Goal: Browse casually: Explore the website without a specific task or goal

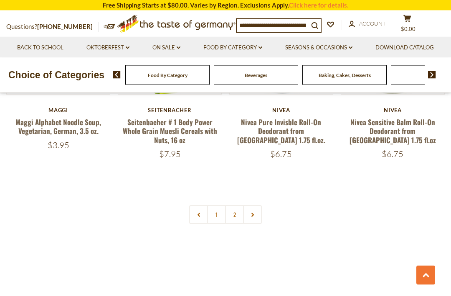
scroll to position [1832, 0]
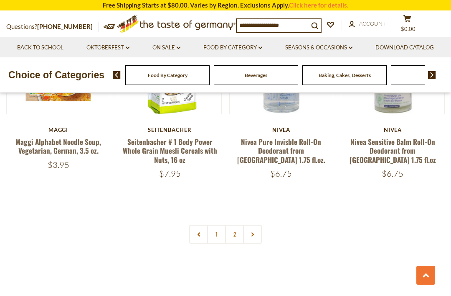
click at [234, 224] on link "2" at bounding box center [234, 233] width 19 height 19
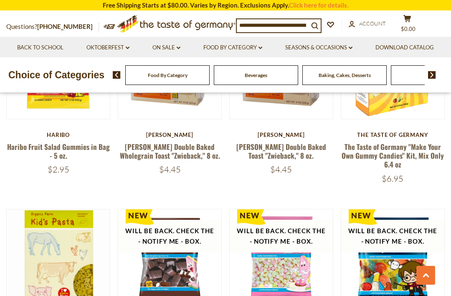
scroll to position [488, 0]
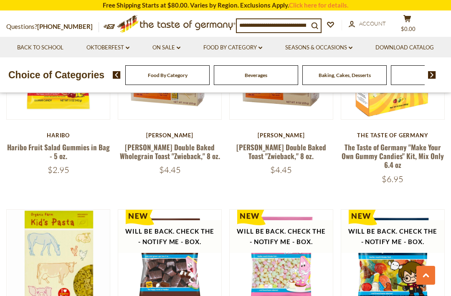
click at [353, 46] on icon "dropdown_arrow" at bounding box center [351, 47] width 4 height 3
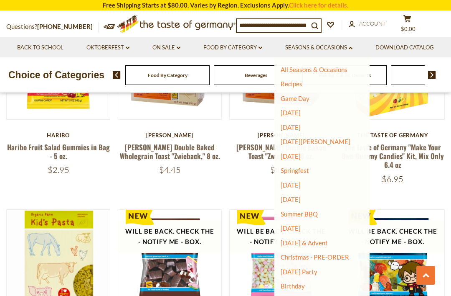
click at [349, 251] on link "Christmas - PRE-ORDER" at bounding box center [315, 257] width 69 height 12
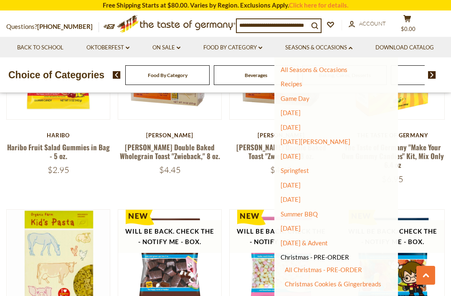
click at [349, 258] on link "Christmas - PRE-ORDER" at bounding box center [315, 257] width 69 height 12
click at [386, 263] on ul "All Seasons & Occasions Recipes Game Day Valentine's Day Karneval St. Patrick's…" at bounding box center [333, 249] width 105 height 367
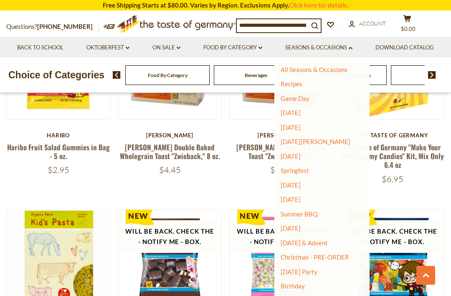
click at [349, 253] on link "Christmas - PRE-ORDER" at bounding box center [315, 257] width 69 height 12
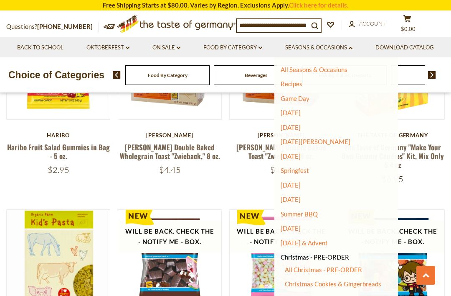
click at [362, 265] on link "All Christmas - PRE-ORDER" at bounding box center [323, 269] width 77 height 8
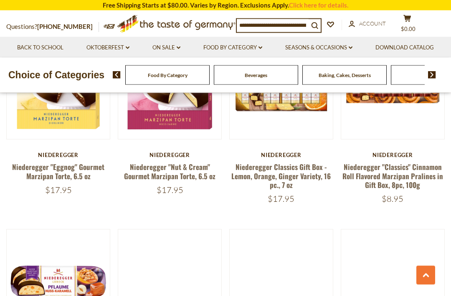
scroll to position [1649, 0]
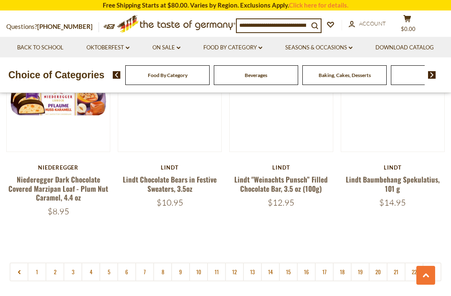
click at [53, 262] on link "2" at bounding box center [55, 271] width 19 height 19
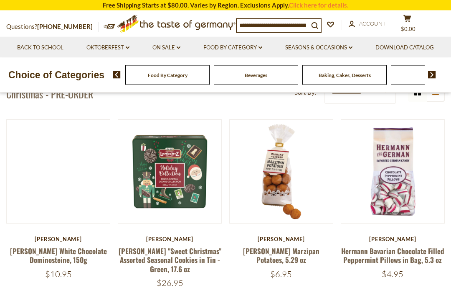
scroll to position [203, 0]
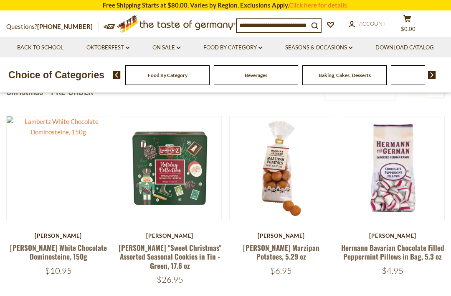
click at [443, 175] on img at bounding box center [393, 167] width 103 height 103
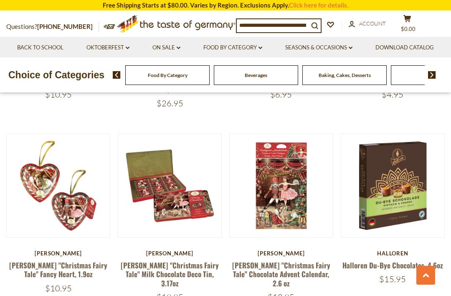
scroll to position [391, 0]
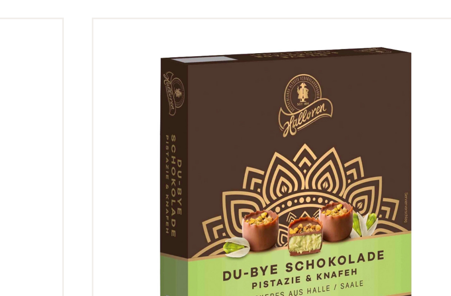
click at [350, 130] on link at bounding box center [393, 173] width 87 height 87
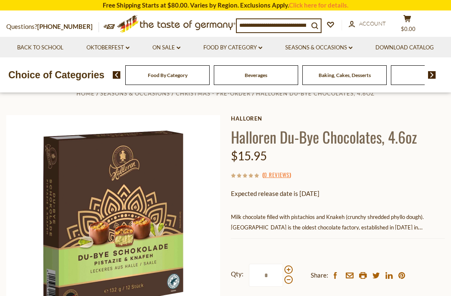
scroll to position [41, 0]
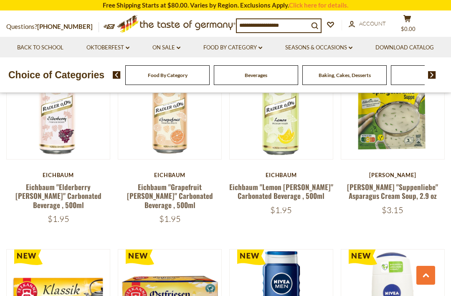
scroll to position [652, 0]
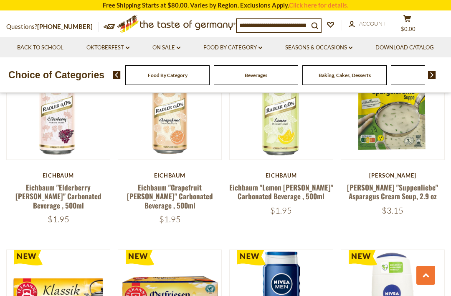
click at [263, 47] on link "Food By Category dropdown_arrow" at bounding box center [233, 47] width 59 height 9
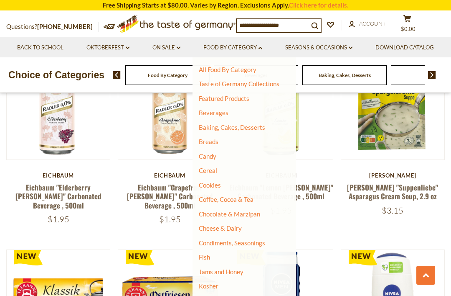
scroll to position [0, 0]
click at [353, 47] on link "Seasons & Occasions dropdown_arrow" at bounding box center [319, 47] width 67 height 9
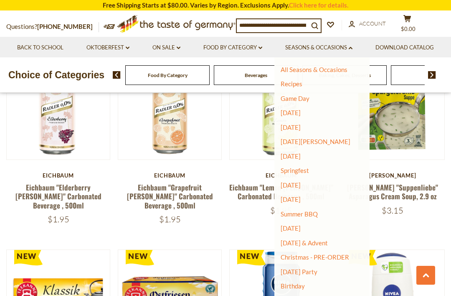
click at [349, 254] on link "Christmas - PRE-ORDER" at bounding box center [315, 257] width 69 height 12
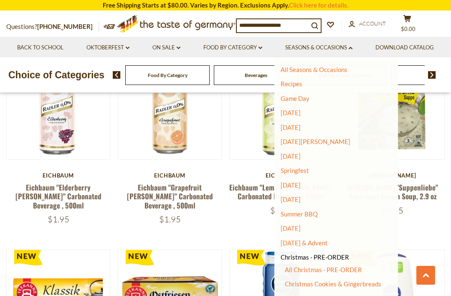
click at [362, 265] on link "All Christmas - PRE-ORDER" at bounding box center [323, 269] width 77 height 8
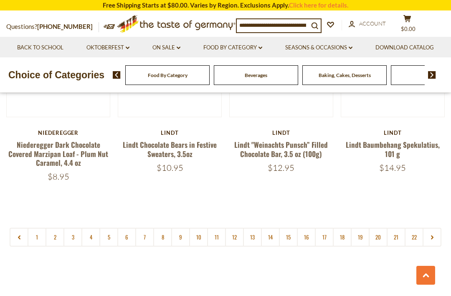
click at [54, 227] on link "2" at bounding box center [55, 236] width 19 height 19
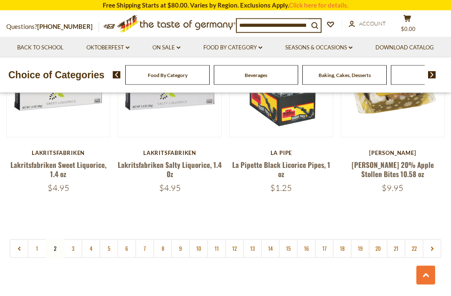
scroll to position [1836, 0]
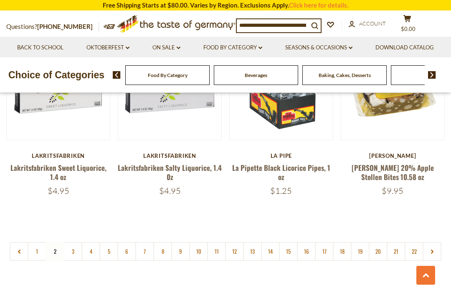
click at [77, 242] on link "3" at bounding box center [73, 251] width 19 height 19
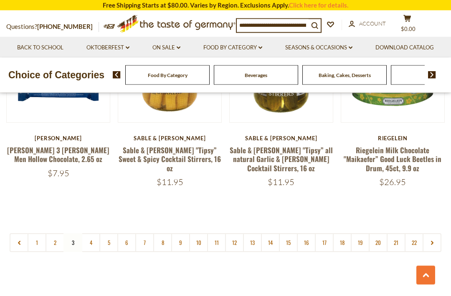
scroll to position [1826, 0]
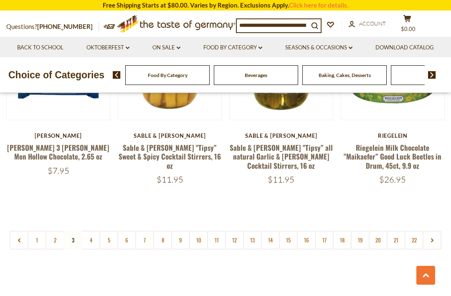
click at [91, 233] on link "4" at bounding box center [91, 239] width 19 height 19
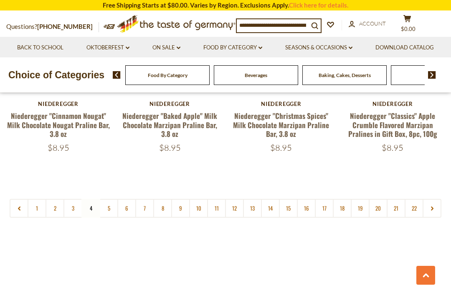
scroll to position [1874, 0]
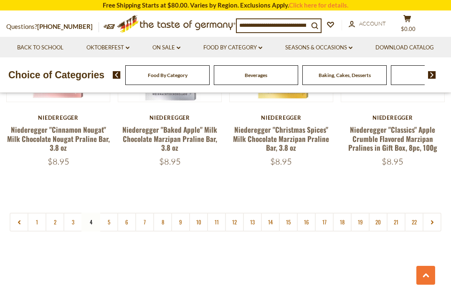
click at [108, 212] on link "5" at bounding box center [108, 221] width 19 height 19
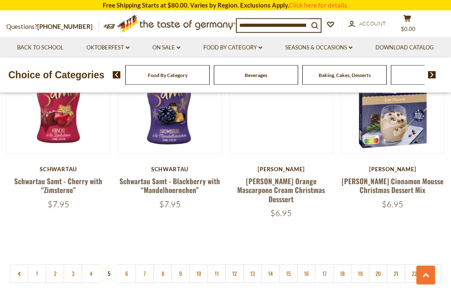
scroll to position [1818, 0]
click at [129, 264] on link "6" at bounding box center [126, 273] width 19 height 19
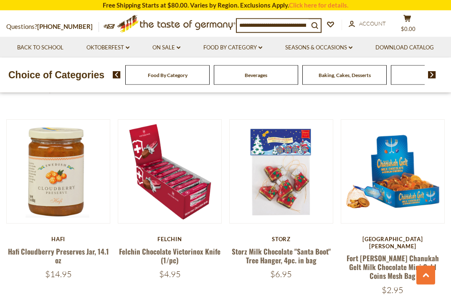
scroll to position [1352, 0]
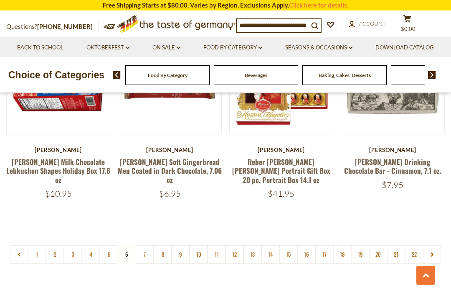
click at [145, 245] on link "7" at bounding box center [144, 254] width 19 height 19
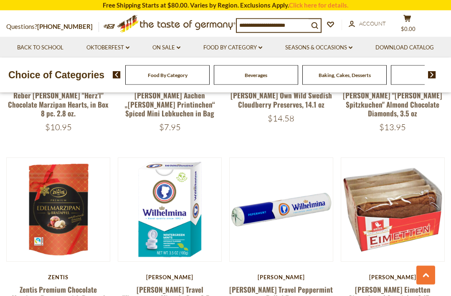
scroll to position [937, 0]
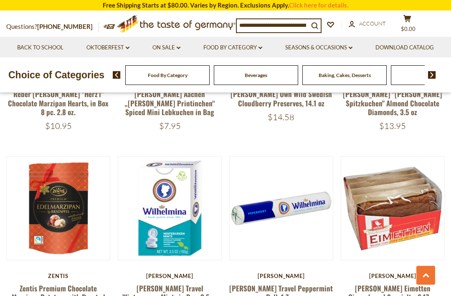
click at [429, 283] on link "Weiss Eimetten Gingerbread Specialty, 6.17 oz" at bounding box center [393, 292] width 89 height 19
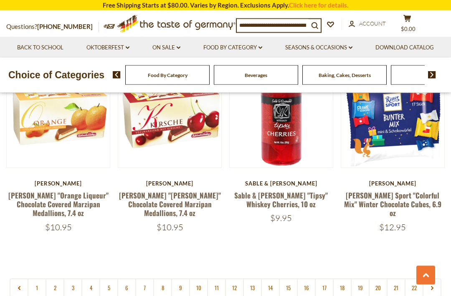
scroll to position [1795, 0]
click at [111, 278] on link "5" at bounding box center [108, 287] width 19 height 19
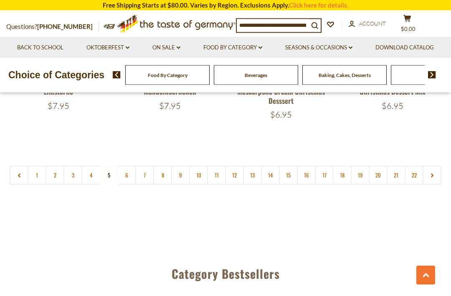
scroll to position [1909, 0]
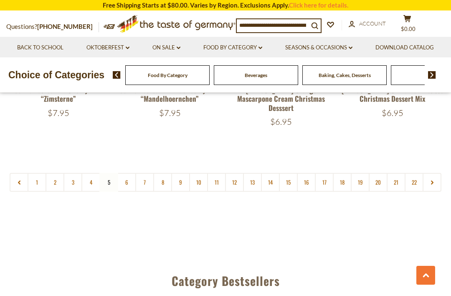
click at [124, 173] on link "6" at bounding box center [126, 182] width 19 height 19
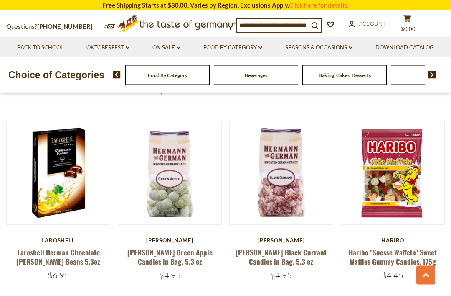
scroll to position [778, 0]
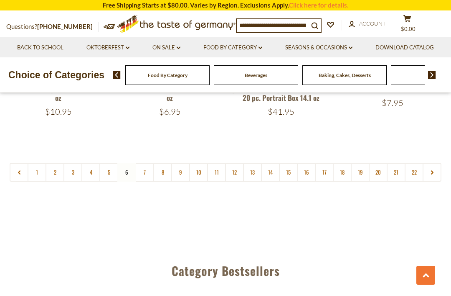
click at [143, 163] on link "7" at bounding box center [144, 172] width 19 height 19
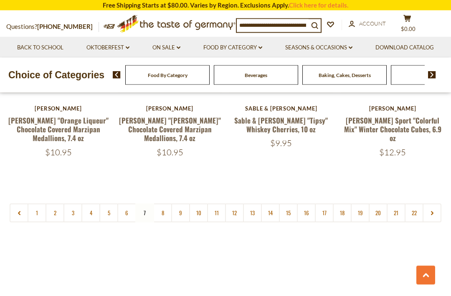
scroll to position [1871, 0]
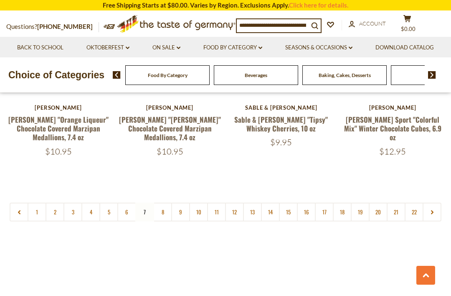
click at [168, 202] on link "8" at bounding box center [162, 211] width 19 height 19
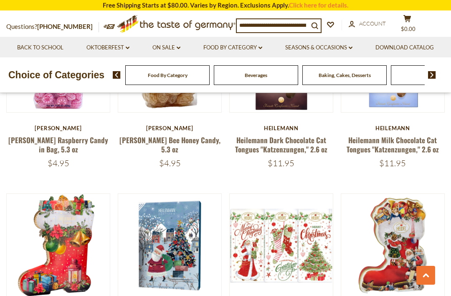
scroll to position [1663, 0]
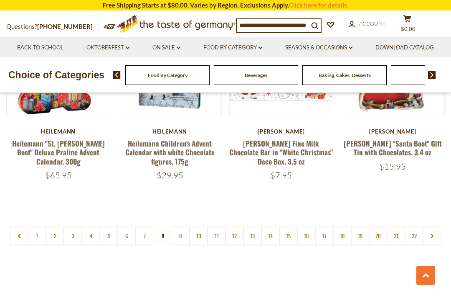
click at [179, 226] on link "9" at bounding box center [180, 235] width 19 height 19
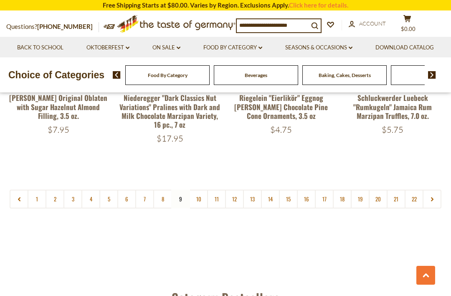
scroll to position [1907, 0]
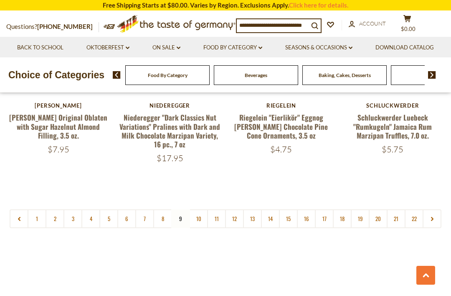
click at [197, 209] on link "10" at bounding box center [198, 218] width 19 height 19
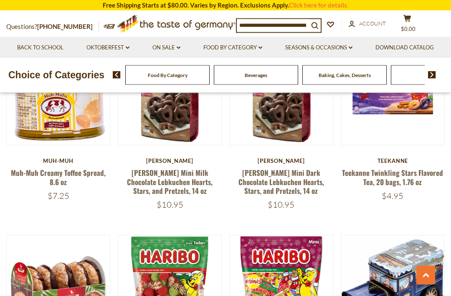
scroll to position [1652, 0]
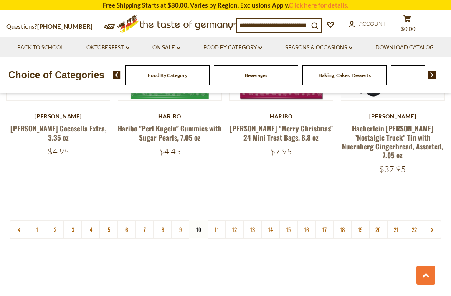
click at [210, 220] on link "11" at bounding box center [216, 229] width 19 height 19
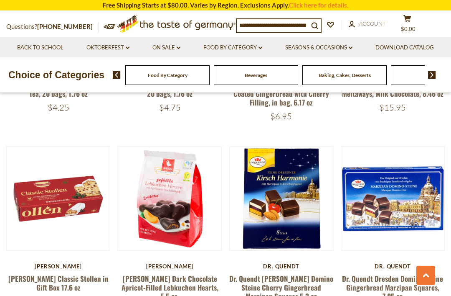
scroll to position [956, 0]
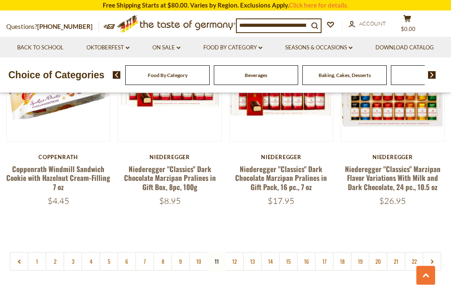
click at [237, 252] on link "12" at bounding box center [234, 261] width 19 height 19
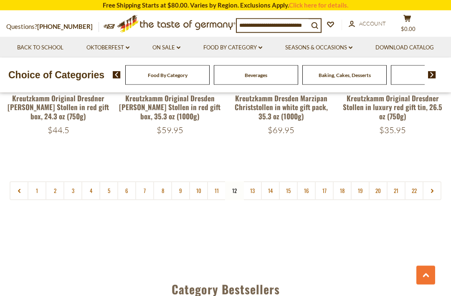
scroll to position [1909, 0]
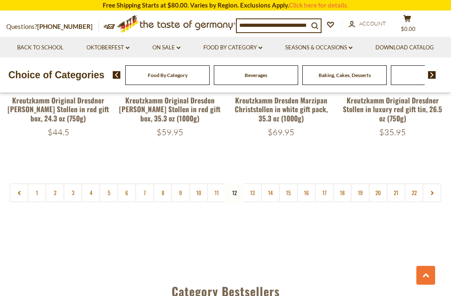
click at [255, 183] on link "13" at bounding box center [252, 192] width 19 height 19
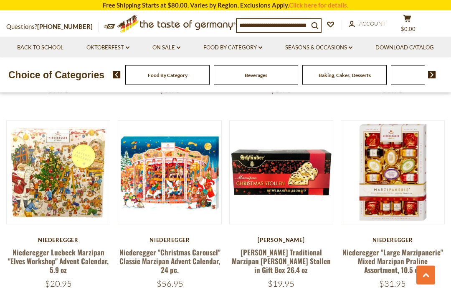
scroll to position [594, 0]
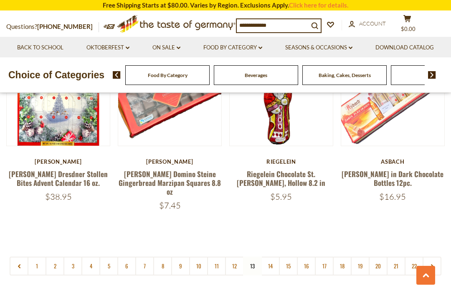
click at [273, 256] on link "14" at bounding box center [270, 265] width 19 height 19
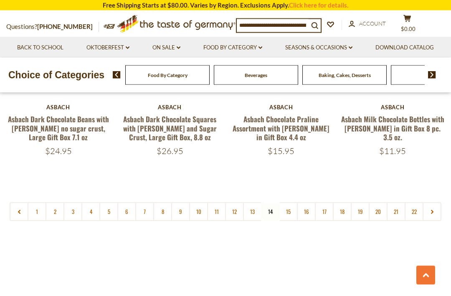
scroll to position [1890, 0]
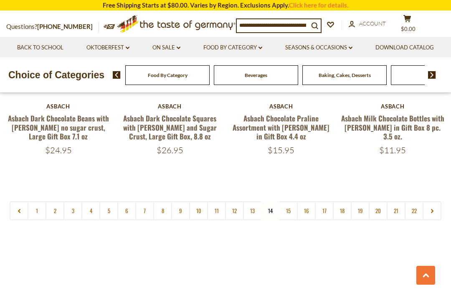
click at [291, 201] on link "15" at bounding box center [288, 210] width 19 height 19
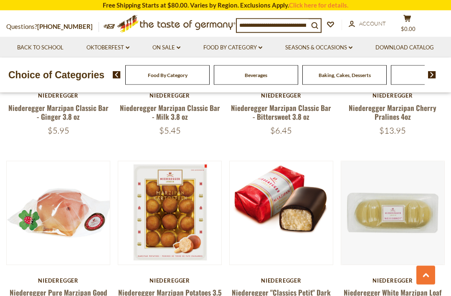
scroll to position [1726, 0]
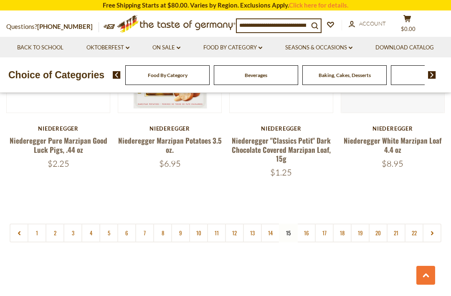
click at [305, 223] on link "16" at bounding box center [306, 232] width 19 height 19
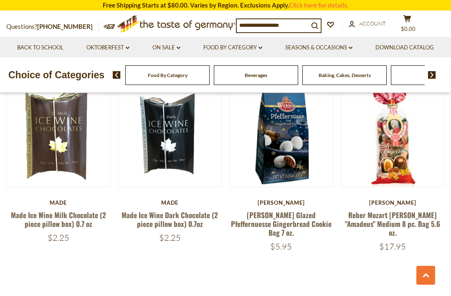
scroll to position [1774, 0]
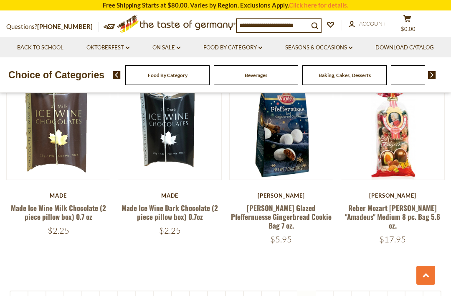
click at [324, 290] on link "17" at bounding box center [324, 299] width 19 height 19
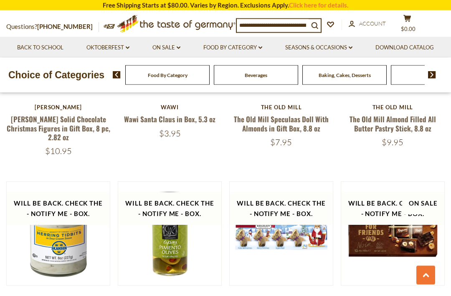
scroll to position [1485, 0]
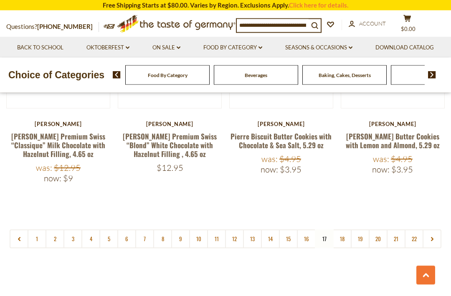
click at [342, 229] on link "18" at bounding box center [342, 238] width 19 height 19
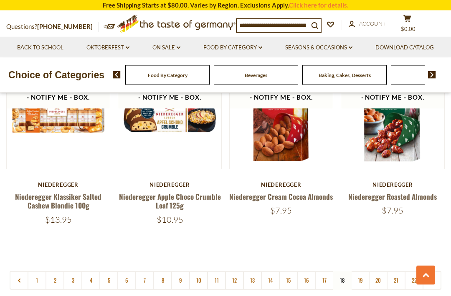
scroll to position [1805, 0]
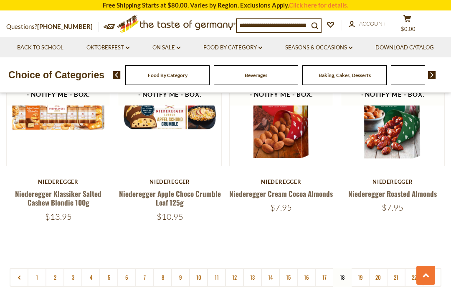
click at [360, 268] on link "19" at bounding box center [360, 277] width 19 height 19
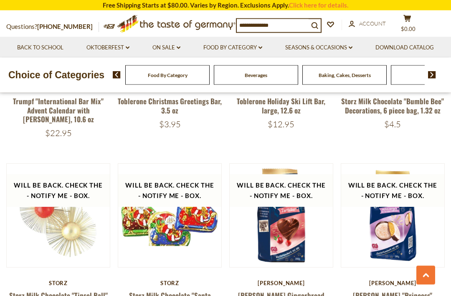
scroll to position [1114, 0]
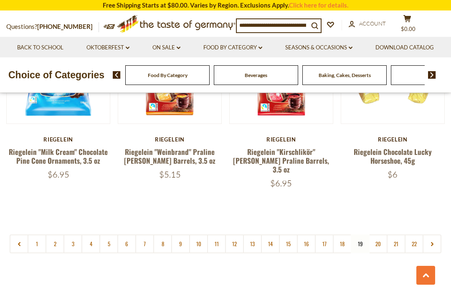
click at [379, 234] on link "20" at bounding box center [378, 243] width 19 height 19
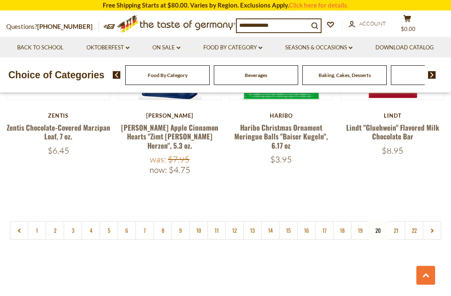
scroll to position [1869, 0]
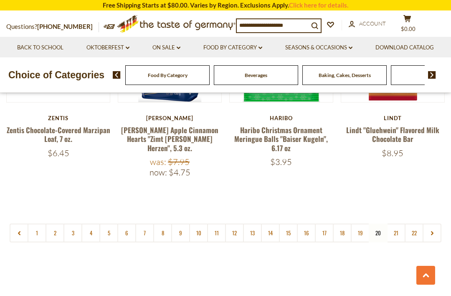
click at [398, 223] on link "21" at bounding box center [396, 232] width 19 height 19
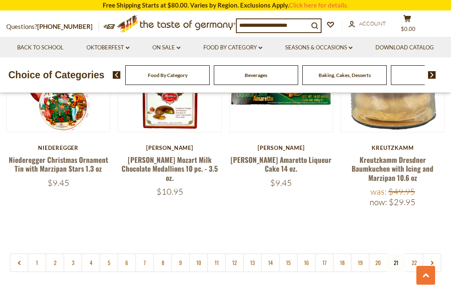
scroll to position [1841, 0]
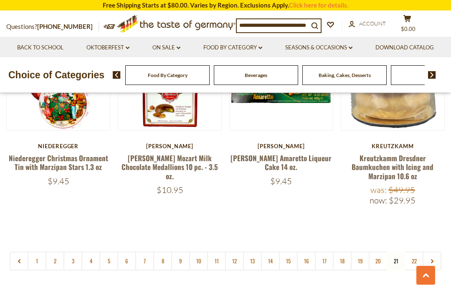
click at [419, 251] on link "22" at bounding box center [414, 260] width 19 height 19
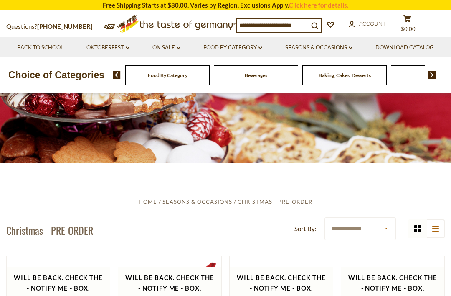
scroll to position [0, 0]
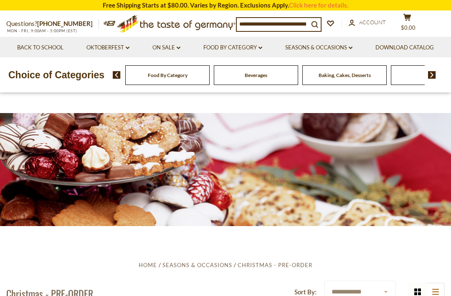
click at [263, 45] on link "Food By Category dropdown_arrow" at bounding box center [233, 47] width 59 height 9
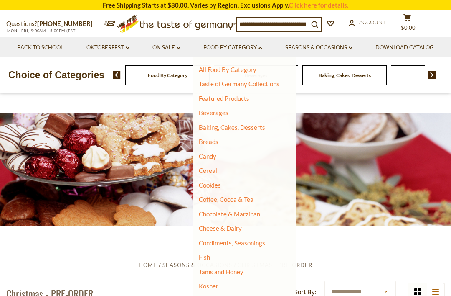
click at [265, 129] on link "Baking, Cakes, Desserts" at bounding box center [232, 127] width 66 height 8
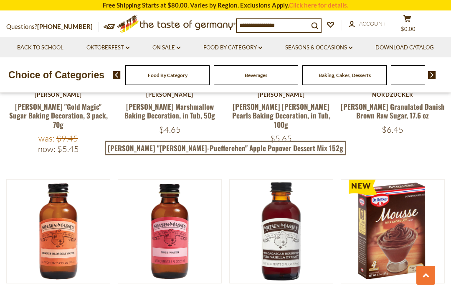
scroll to position [346, 0]
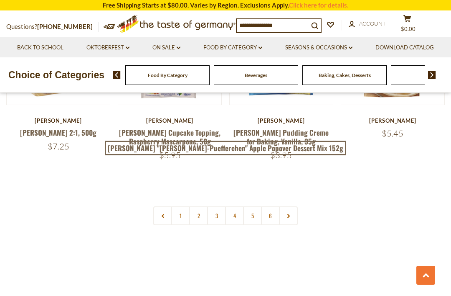
scroll to position [1865, 0]
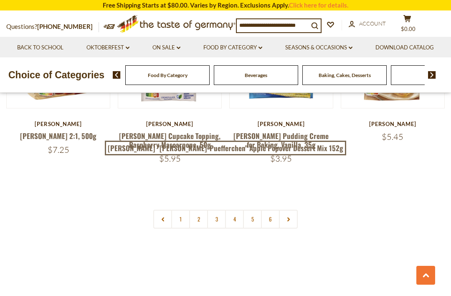
click at [200, 209] on link "2" at bounding box center [198, 218] width 19 height 19
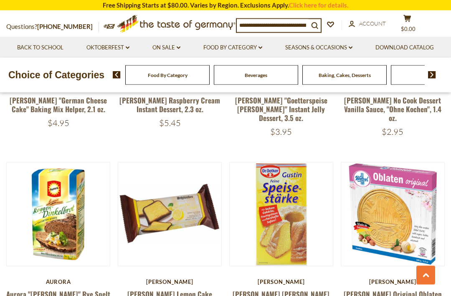
scroll to position [1688, 0]
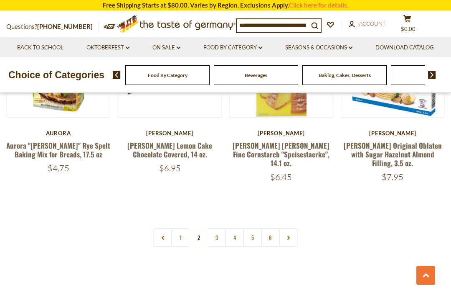
click at [223, 228] on link "3" at bounding box center [216, 237] width 19 height 19
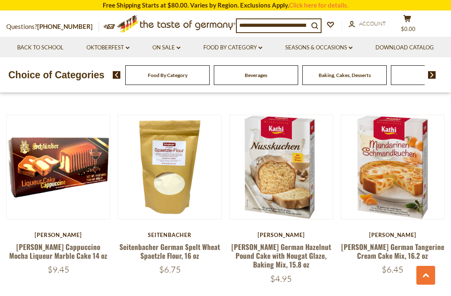
scroll to position [1137, 0]
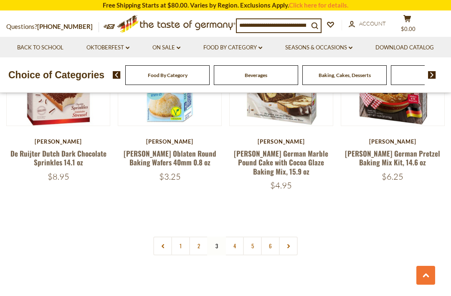
click at [237, 236] on link "4" at bounding box center [234, 245] width 19 height 19
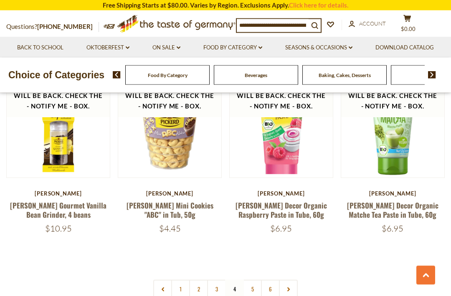
scroll to position [1777, 0]
click at [263, 279] on link "6" at bounding box center [270, 288] width 19 height 19
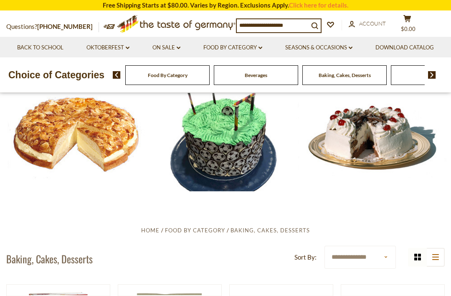
scroll to position [0, 0]
